Goal: Transaction & Acquisition: Purchase product/service

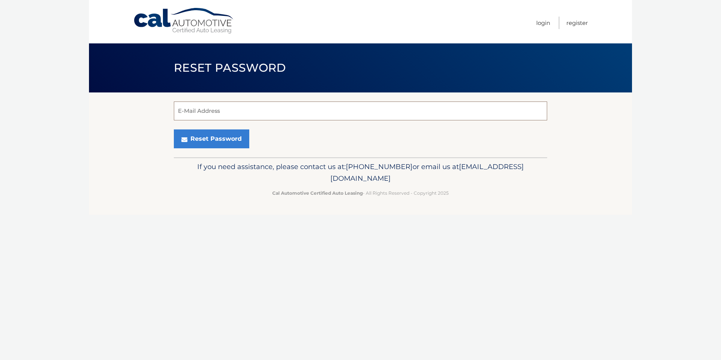
click at [177, 111] on input "E-Mail Address" at bounding box center [360, 110] width 373 height 19
type input "emilyhollyamie@comcast.net"
click at [195, 136] on button "Reset Password" at bounding box center [211, 138] width 75 height 19
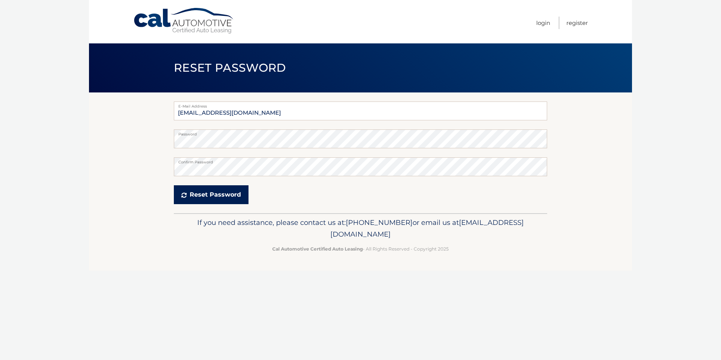
click at [198, 191] on button "Reset Password" at bounding box center [211, 194] width 75 height 19
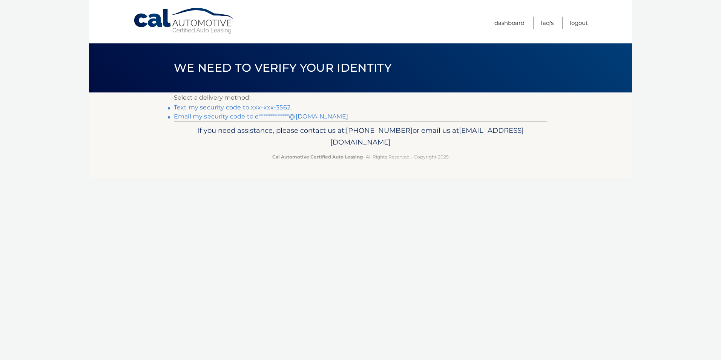
click at [261, 106] on link "Text my security code to xxx-xxx-3562" at bounding box center [232, 107] width 116 height 7
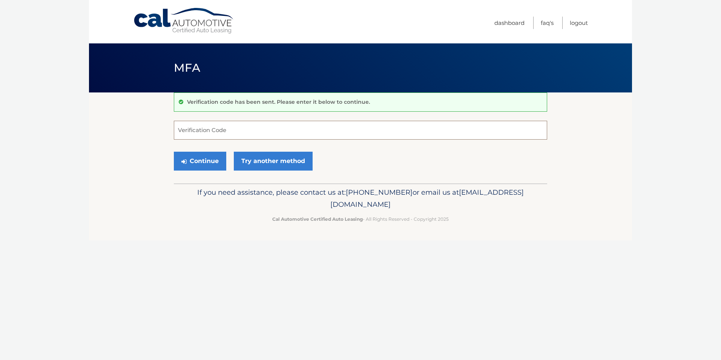
click at [182, 129] on input "Verification Code" at bounding box center [360, 130] width 373 height 19
type input "611993"
click at [195, 159] on button "Continue" at bounding box center [200, 161] width 52 height 19
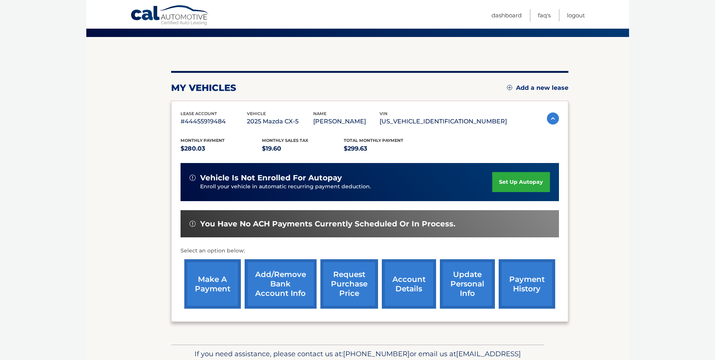
scroll to position [60, 0]
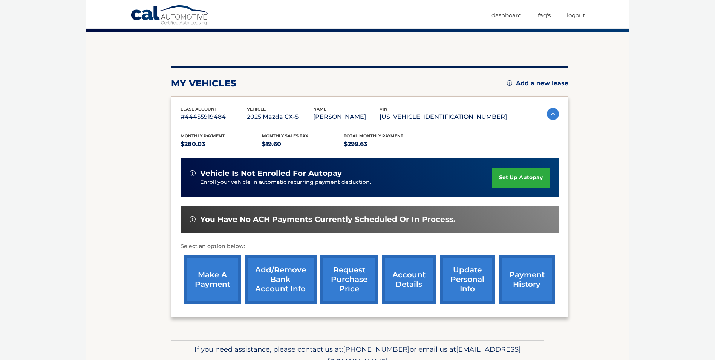
click at [204, 286] on link "make a payment" at bounding box center [212, 278] width 57 height 49
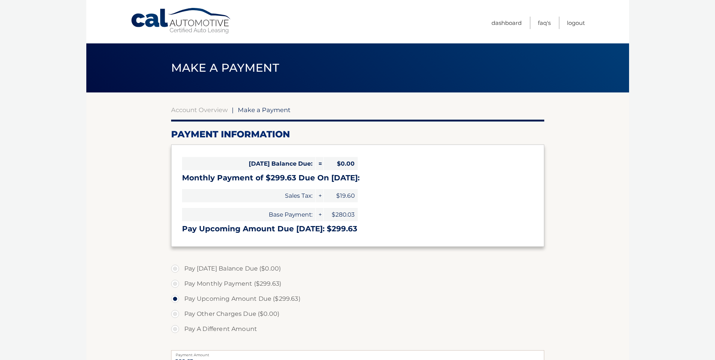
select select "OTZmNDYzMDAtNGZjNy00YzM1LWI2YzItOTk2ZGRkNzk4NWQ1"
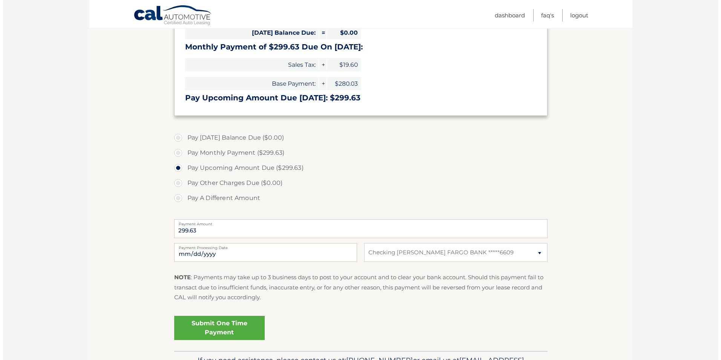
scroll to position [138, 0]
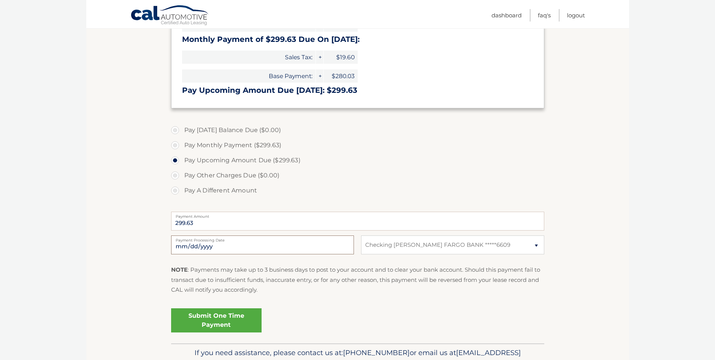
click at [185, 243] on input "[DATE]" at bounding box center [262, 244] width 183 height 19
type input "[DATE]"
click at [204, 319] on link "Submit One Time Payment" at bounding box center [216, 320] width 90 height 24
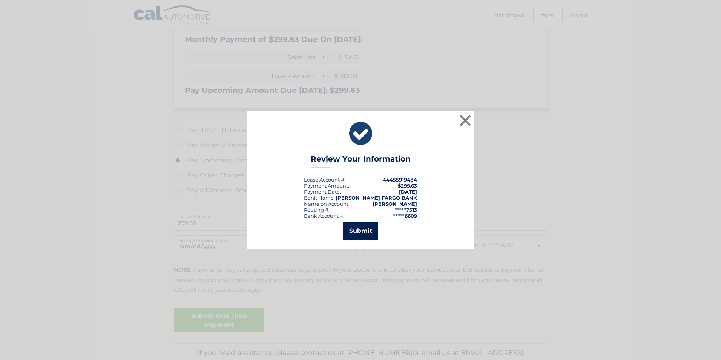
click at [363, 228] on button "Submit" at bounding box center [360, 231] width 35 height 18
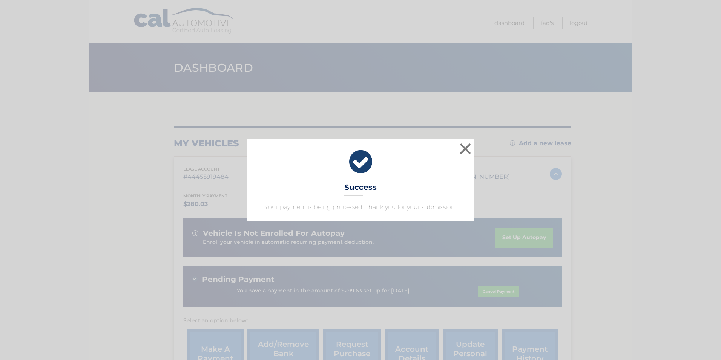
click at [588, 187] on div "× Success Your payment is being processed. Thank you for your submission." at bounding box center [360, 180] width 715 height 82
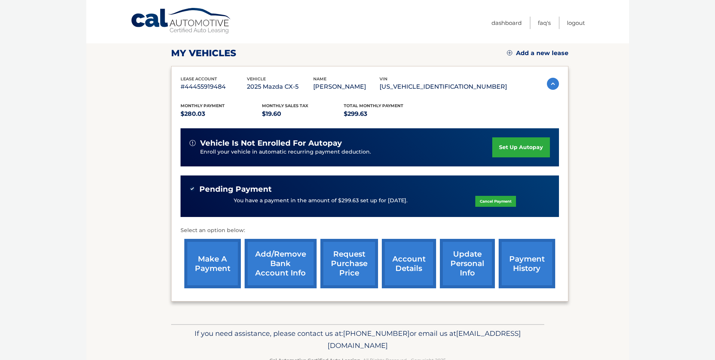
scroll to position [112, 0]
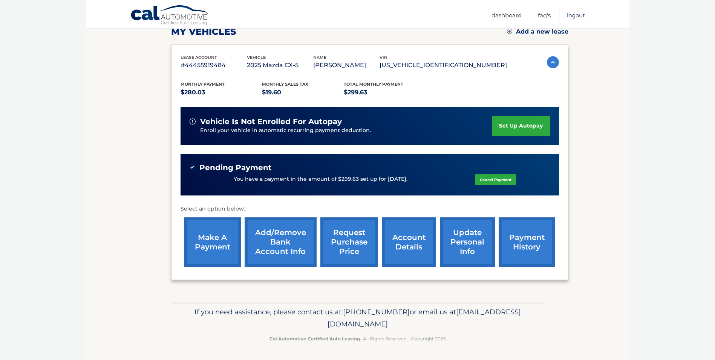
click at [572, 16] on link "Logout" at bounding box center [576, 15] width 18 height 12
